Goal: Task Accomplishment & Management: Manage account settings

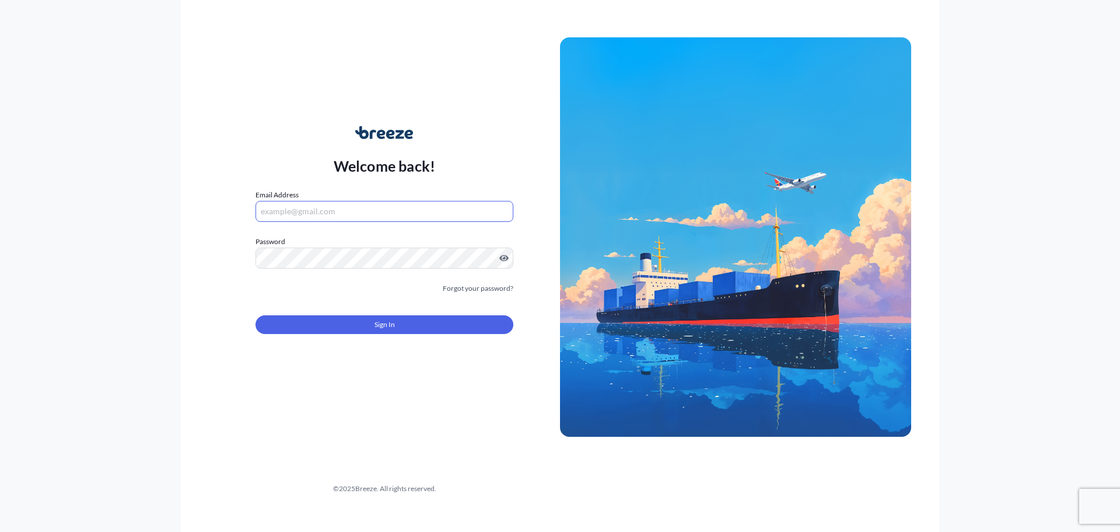
click at [351, 218] on input "Email Address" at bounding box center [385, 211] width 258 height 21
type input "[EMAIL_ADDRESS][DOMAIN_NAME]"
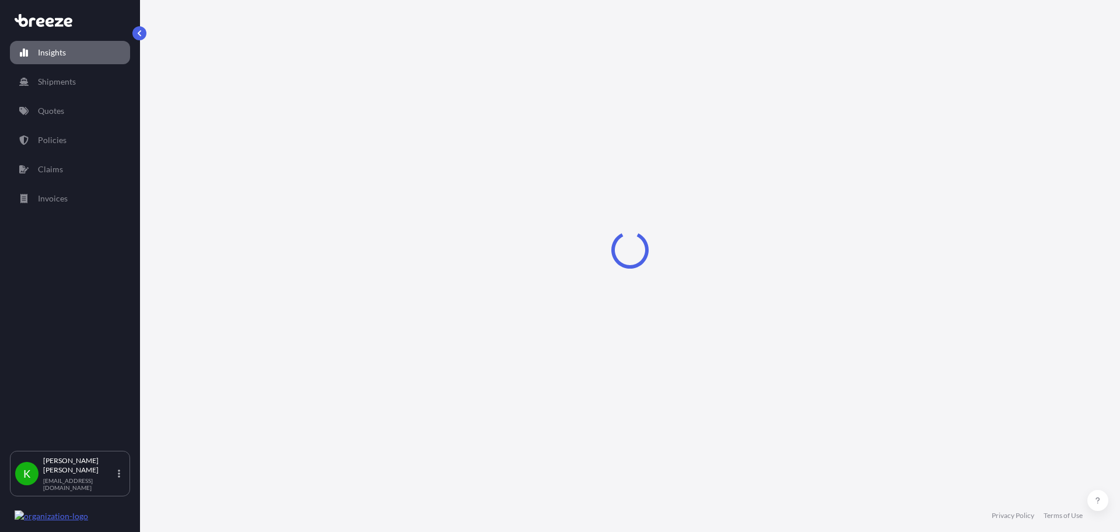
select select "2025"
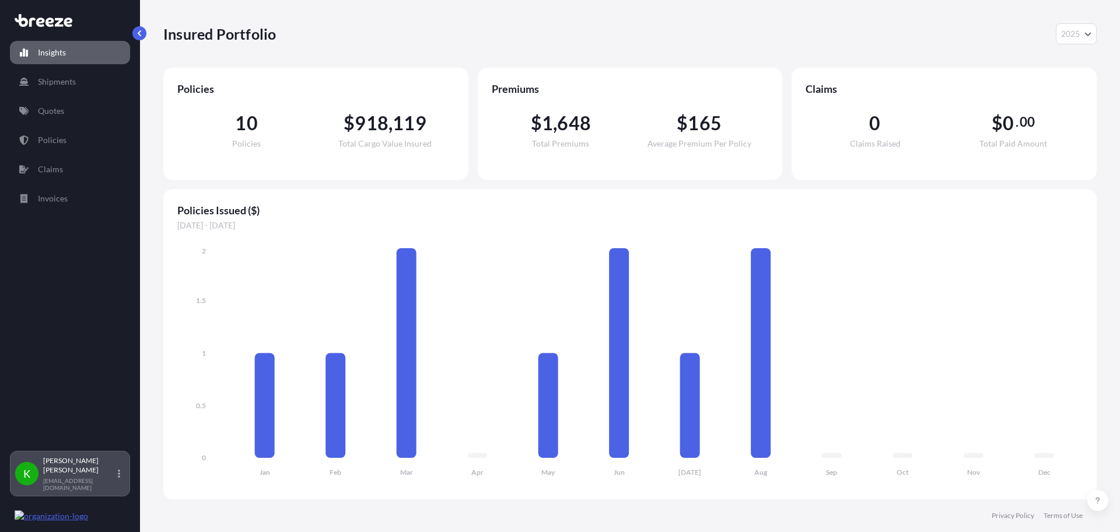
click at [72, 466] on div "K [PERSON_NAME] [EMAIL_ADDRESS][DOMAIN_NAME]" at bounding box center [70, 474] width 120 height 46
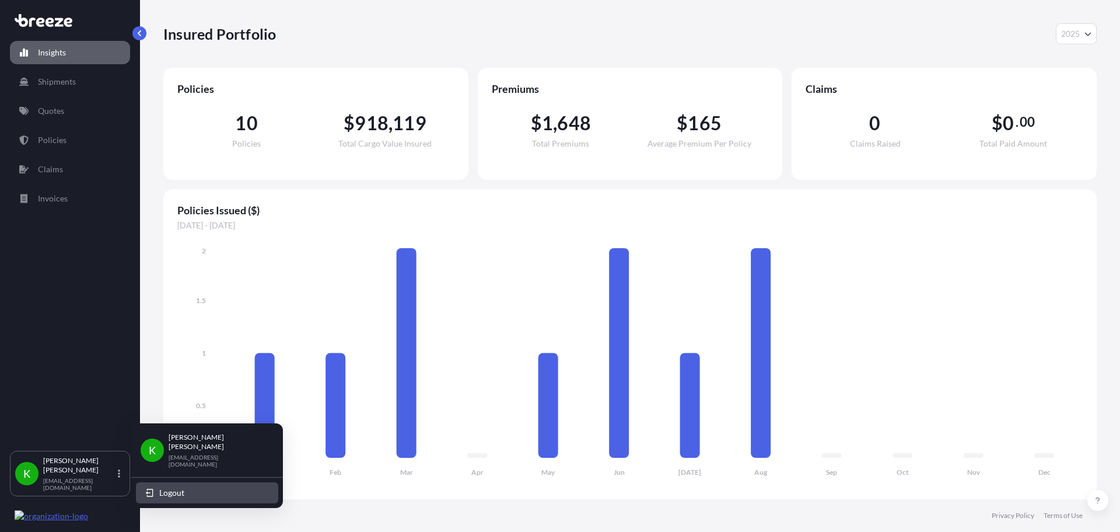
click at [188, 482] on button "Logout" at bounding box center [207, 492] width 142 height 21
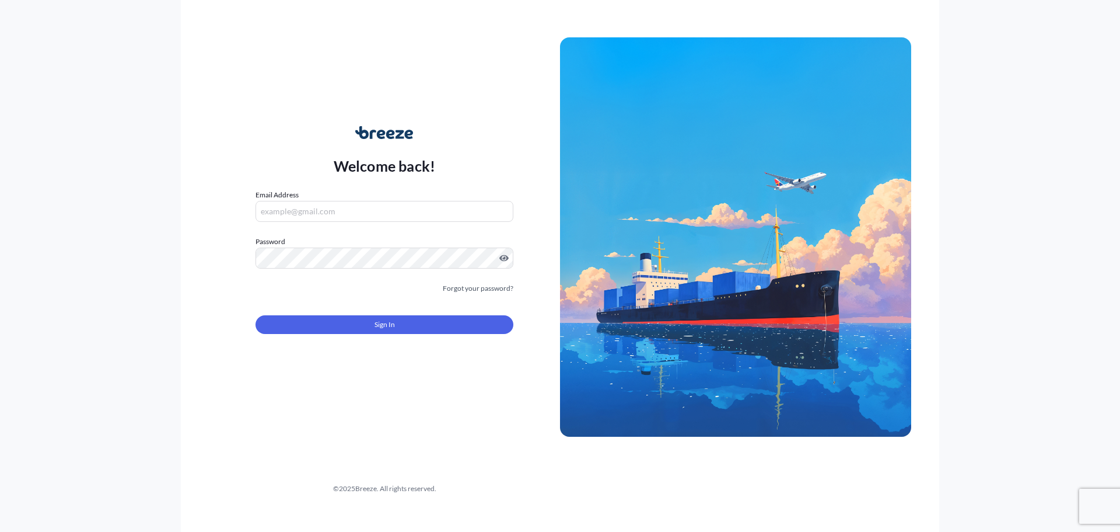
type input "[EMAIL_ADDRESS][DOMAIN_NAME]"
